Goal: Transaction & Acquisition: Download file/media

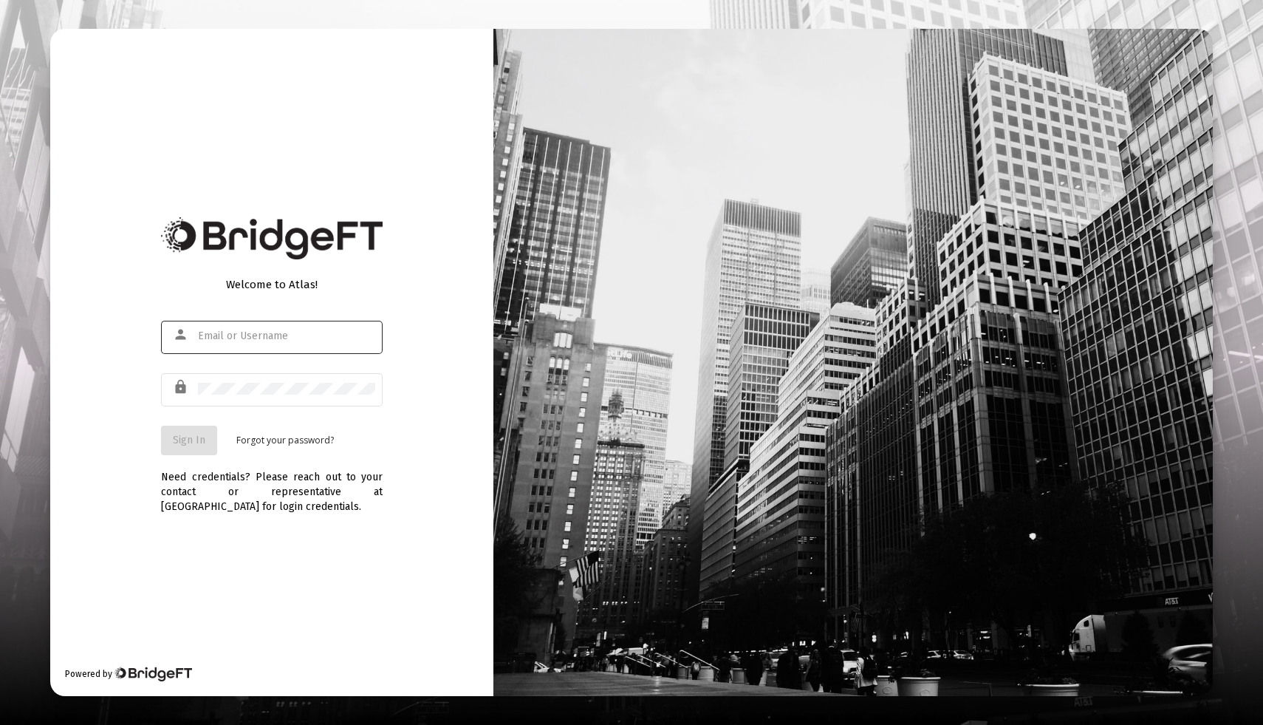
type input "[EMAIL_ADDRESS][DOMAIN_NAME]"
click at [177, 444] on span "Sign In" at bounding box center [189, 440] width 32 height 13
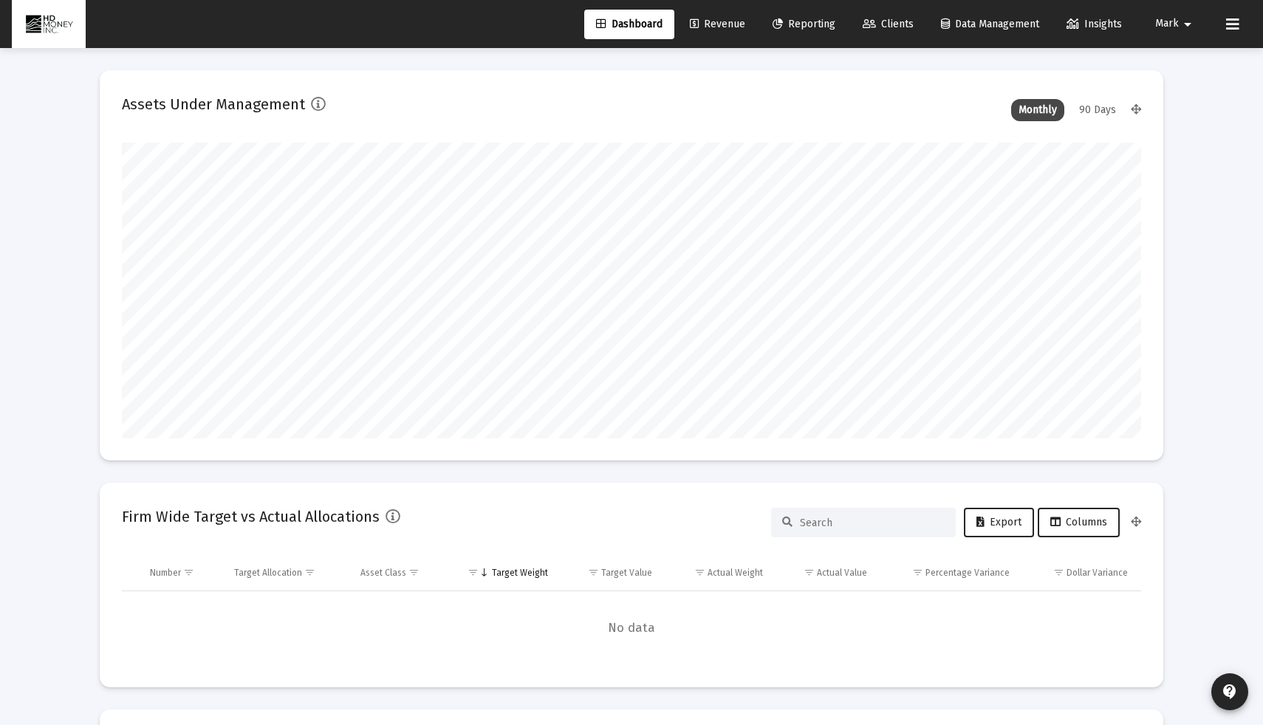
scroll to position [295, 549]
click at [817, 24] on span "Reporting" at bounding box center [804, 24] width 63 height 13
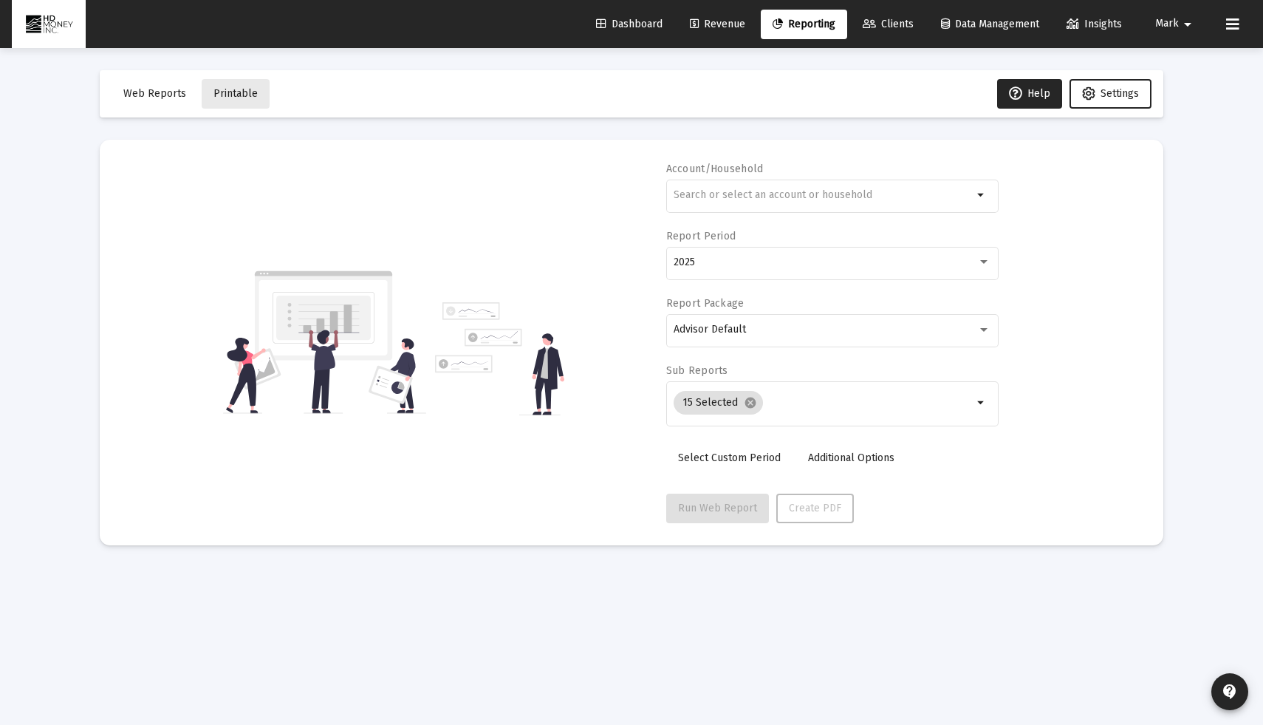
click at [245, 99] on span "Printable" at bounding box center [235, 93] width 44 height 13
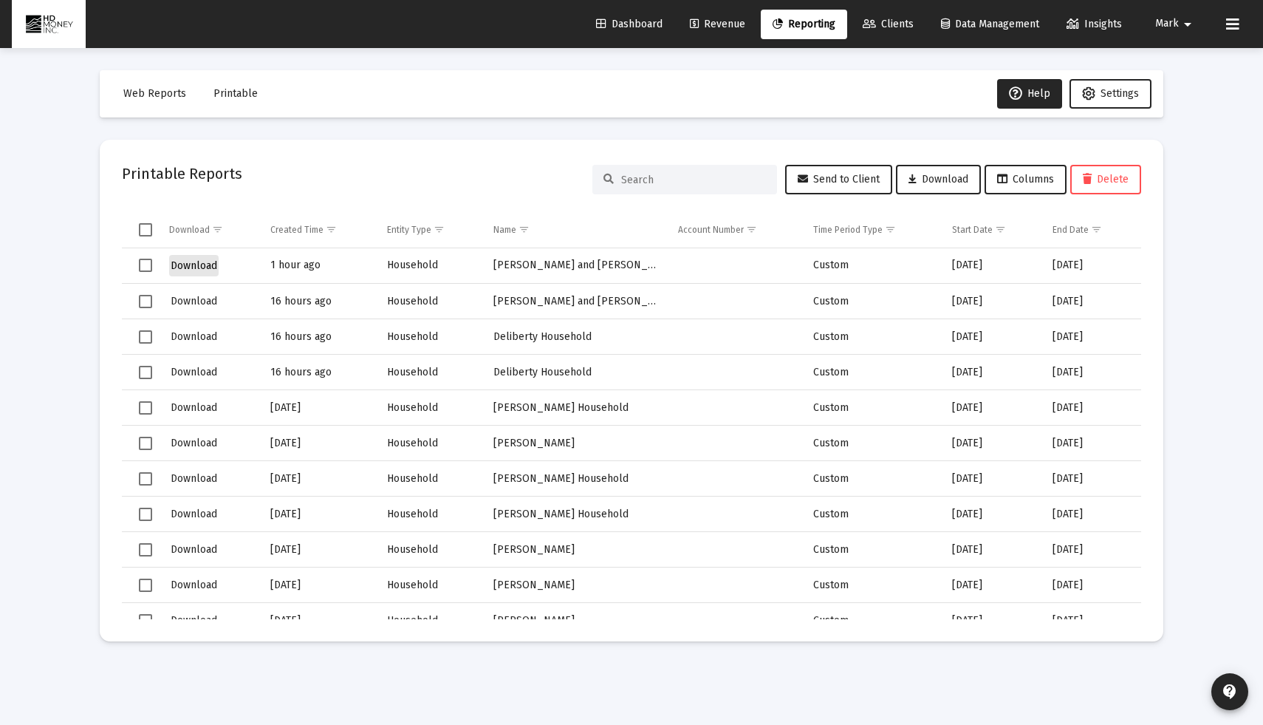
click at [198, 268] on span "Download" at bounding box center [194, 265] width 47 height 13
